Goal: Navigation & Orientation: Find specific page/section

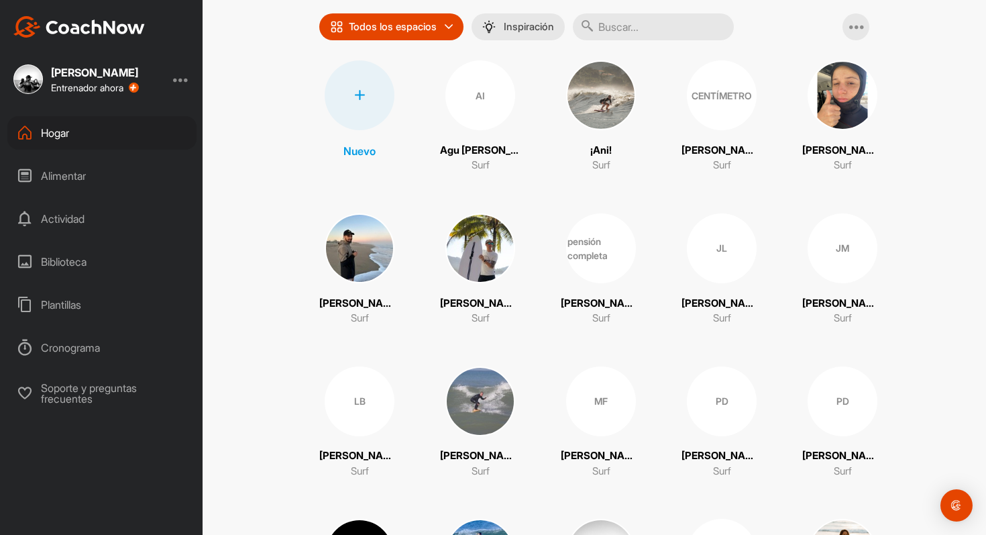
scroll to position [112, 0]
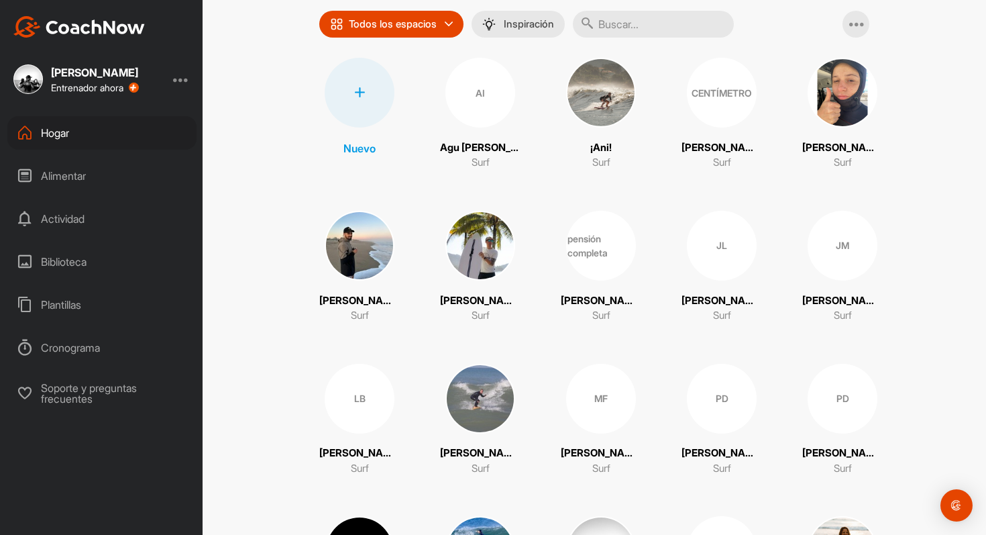
click at [833, 256] on div "JM" at bounding box center [843, 246] width 70 height 70
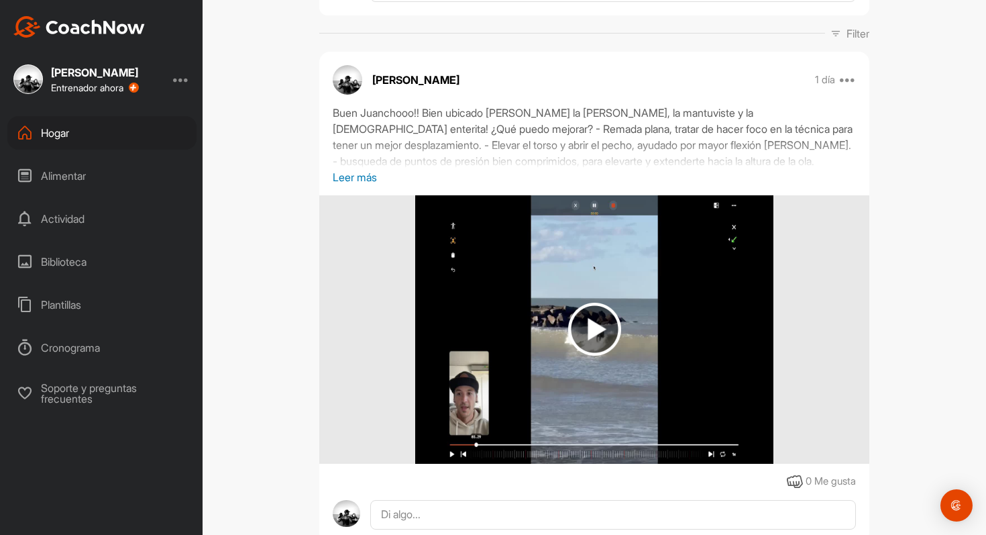
scroll to position [239, 0]
